Goal: Task Accomplishment & Management: Use online tool/utility

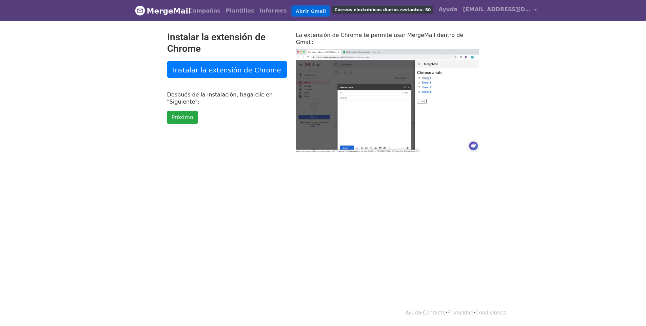
click at [296, 8] on font "Abrir Gmail" at bounding box center [311, 10] width 30 height 5
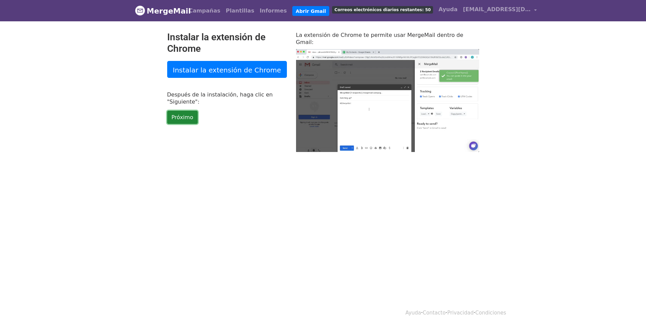
click at [184, 117] on font "Próximo" at bounding box center [182, 117] width 22 height 6
type input "30.54"
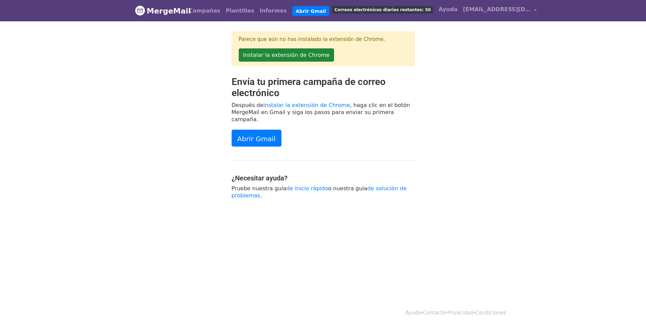
click at [292, 53] on font "Instalar la extensión de Chrome" at bounding box center [286, 55] width 86 height 6
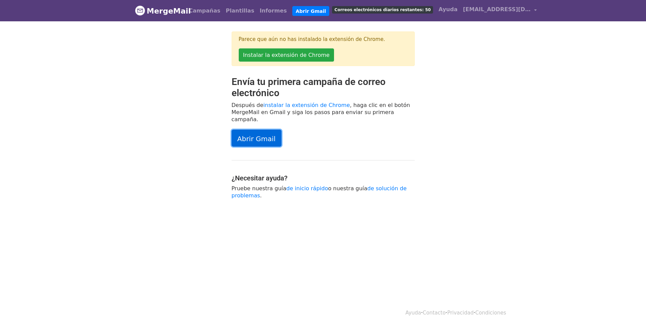
click at [268, 137] on link "Abrir Gmail" at bounding box center [256, 138] width 50 height 17
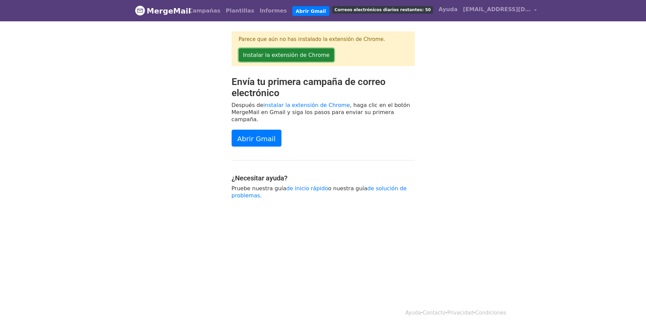
click at [302, 56] on font "Instalar la extensión de Chrome" at bounding box center [286, 55] width 86 height 6
click at [271, 53] on font "Instalar la extensión de Chrome" at bounding box center [286, 55] width 86 height 6
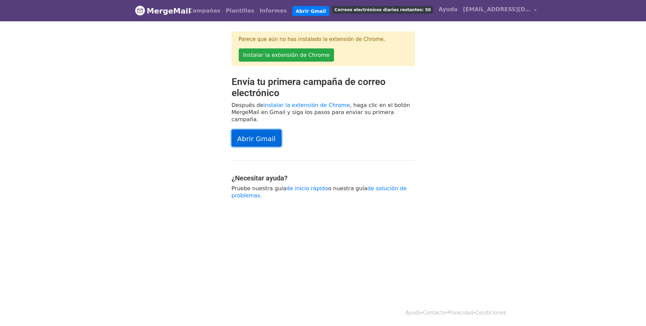
click at [255, 135] on font "Abrir Gmail" at bounding box center [256, 139] width 38 height 8
